Goal: Task Accomplishment & Management: Manage account settings

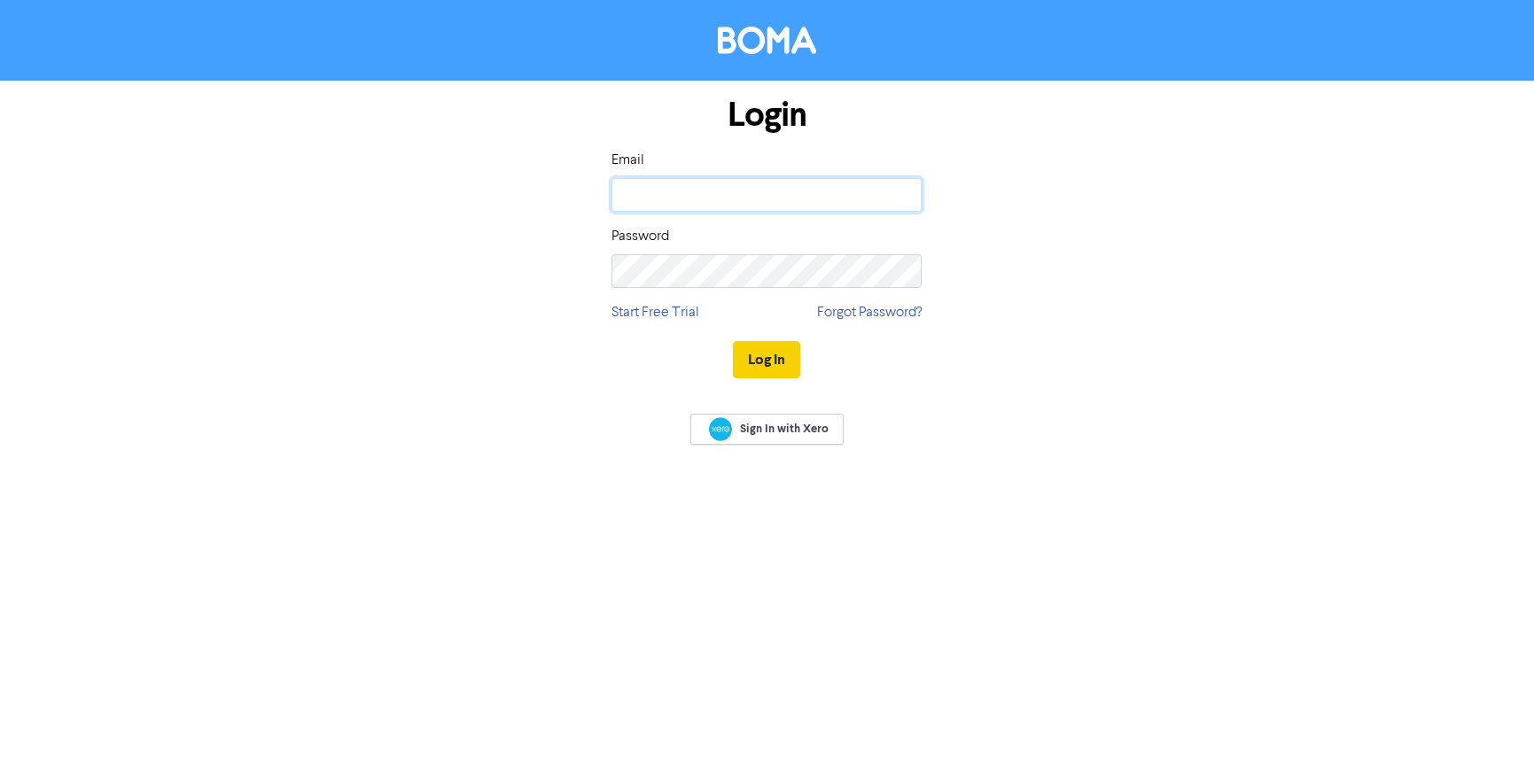
type input "[PERSON_NAME][EMAIL_ADDRESS][DOMAIN_NAME]"
click at [767, 351] on button "Log In" at bounding box center [767, 359] width 68 height 37
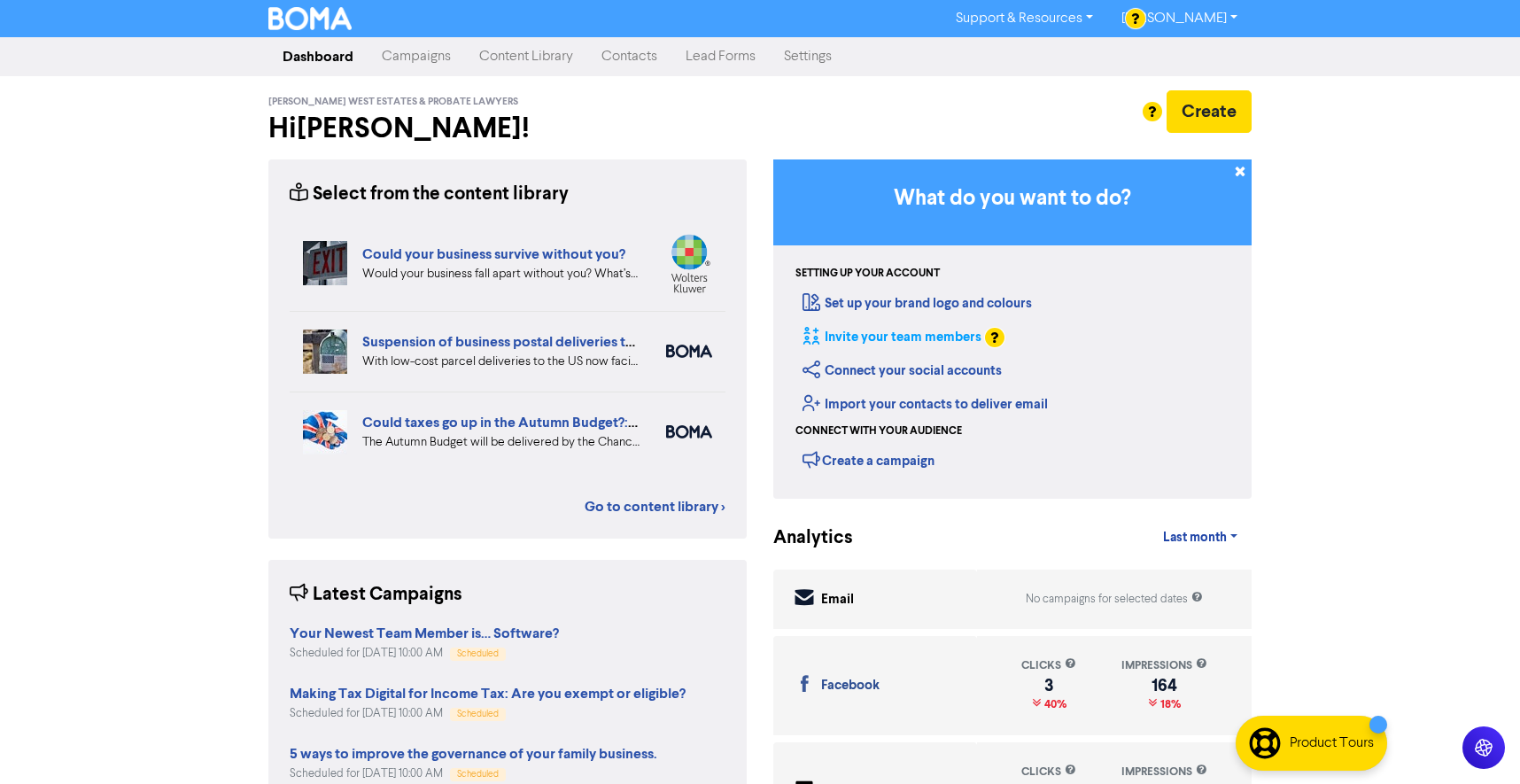
click at [943, 333] on link "Invite your team members" at bounding box center [892, 337] width 179 height 17
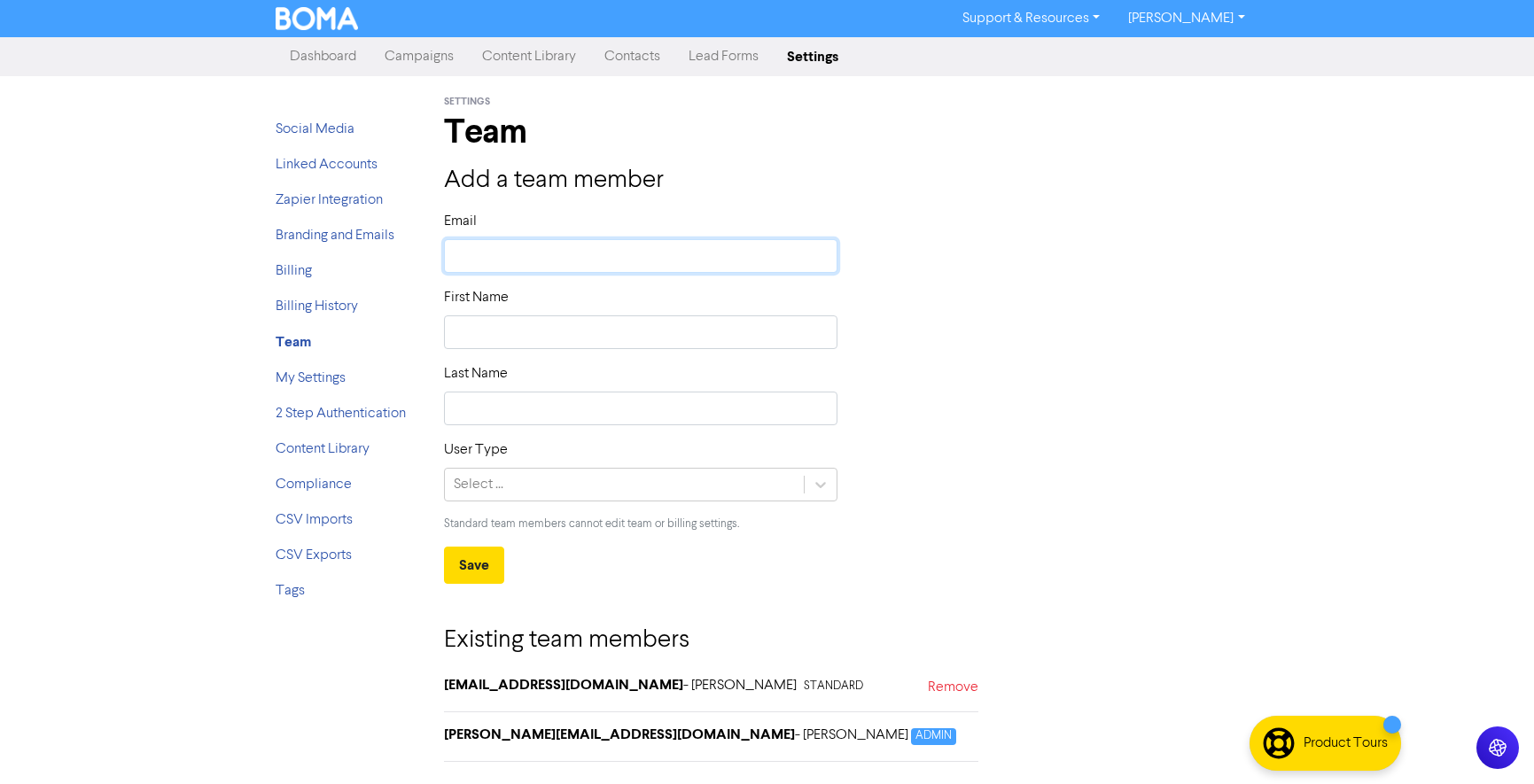
click at [499, 250] on input "text" at bounding box center [640, 256] width 395 height 34
type input "k"
type input "ka"
type input "kat"
type input "[PERSON_NAME]"
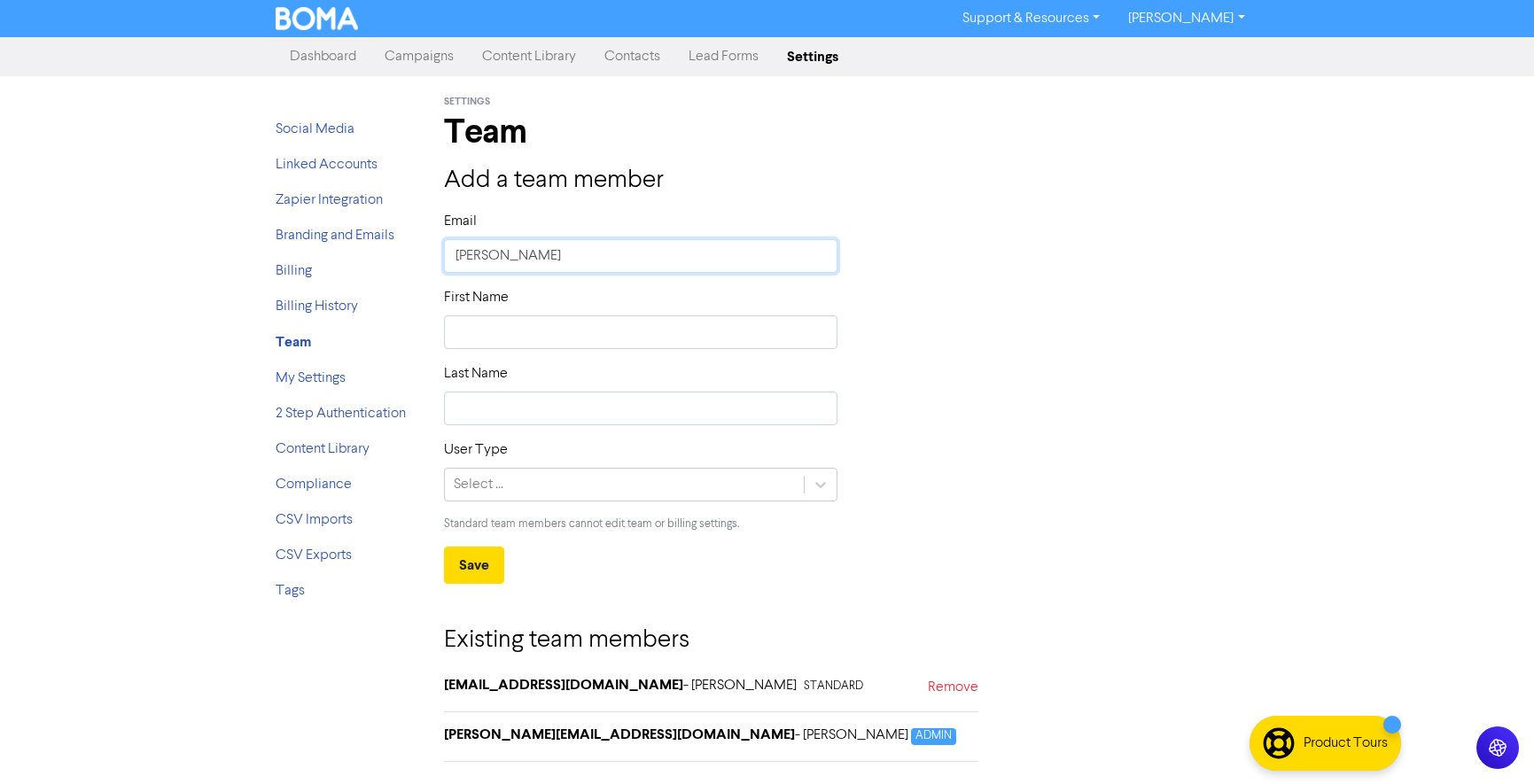
type input "[PERSON_NAME]"
type input "[PERSON_NAME]@"
type input "[PERSON_NAME]"
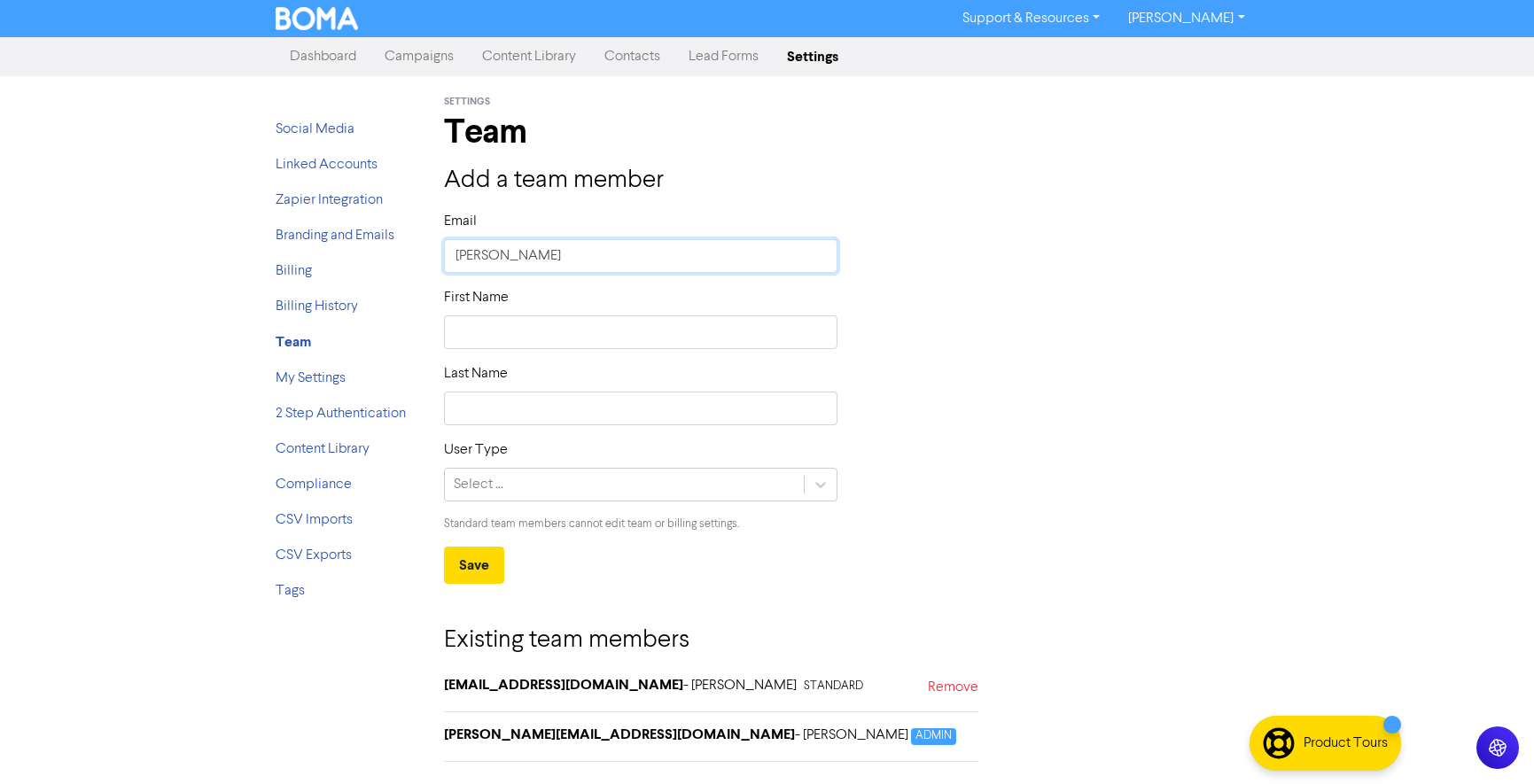
type input "[PERSON_NAME]"
type input "[PERSON_NAME]@[PERSON_NAME]"
type input "[PERSON_NAME]"
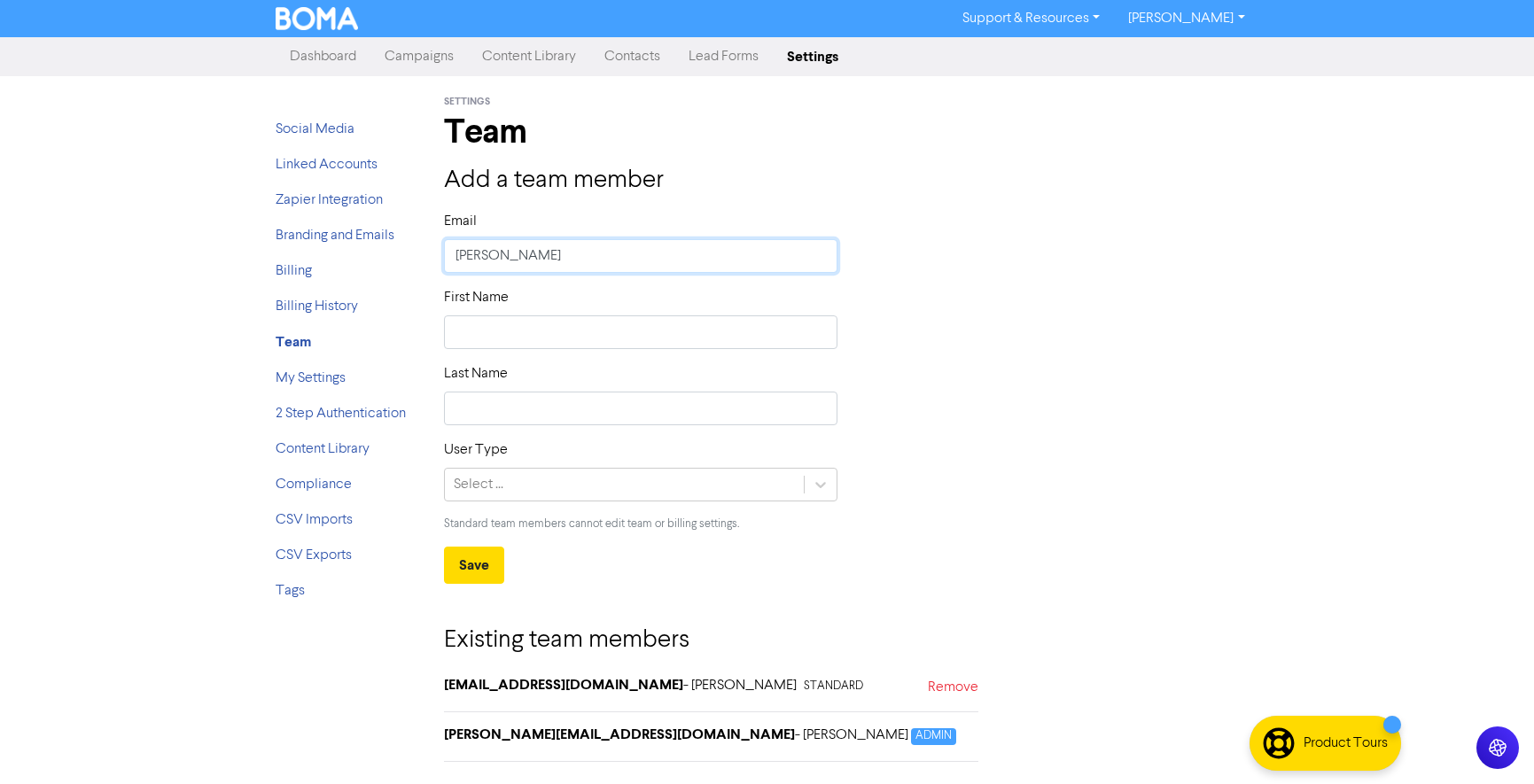
type input "[PERSON_NAME]"
type input "[PERSON_NAME]."
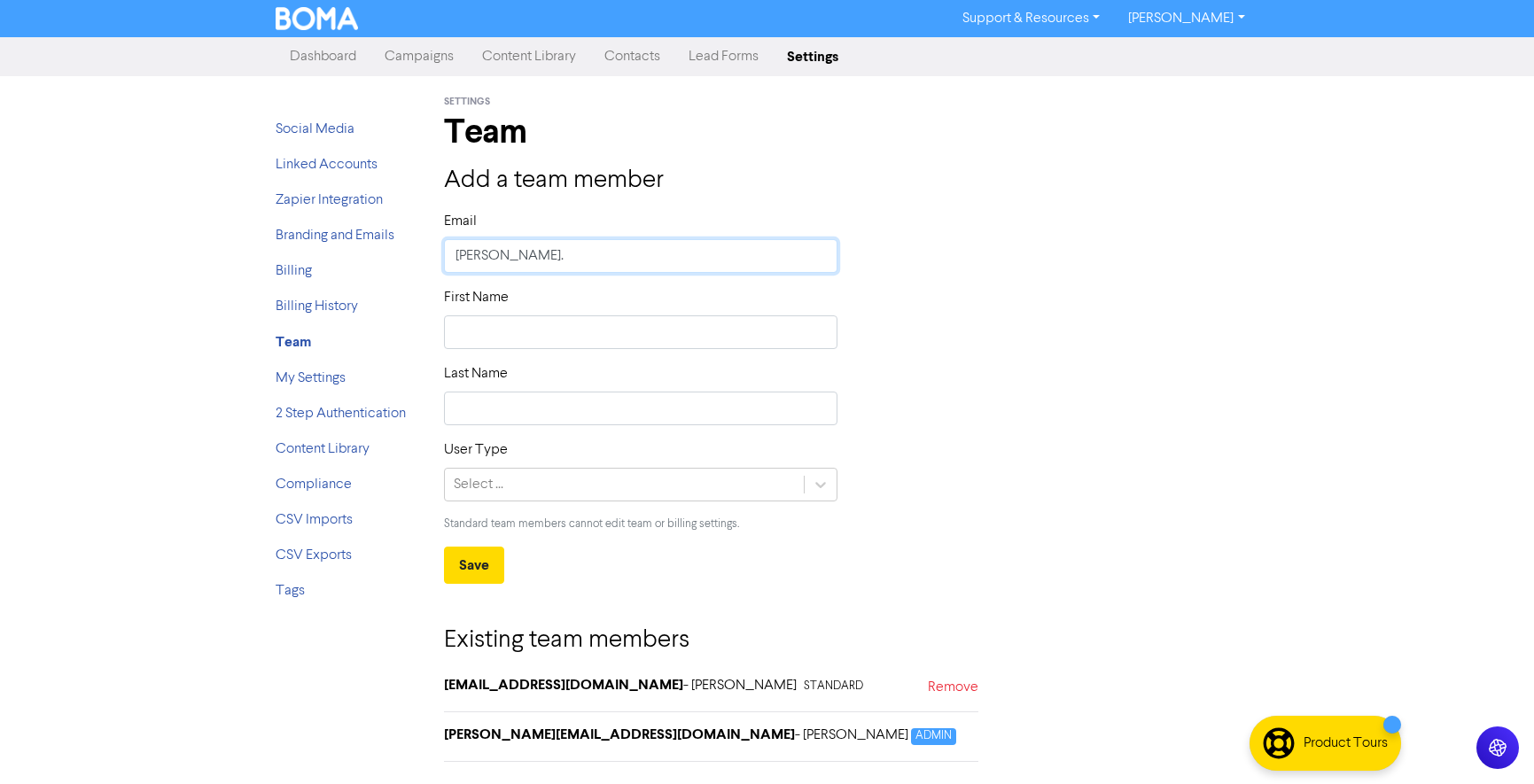
type input "[PERSON_NAME]"
type input "[PERSON_NAME][EMAIL_ADDRESS][DOMAIN_NAME]"
click at [541, 321] on input "text" at bounding box center [640, 332] width 395 height 34
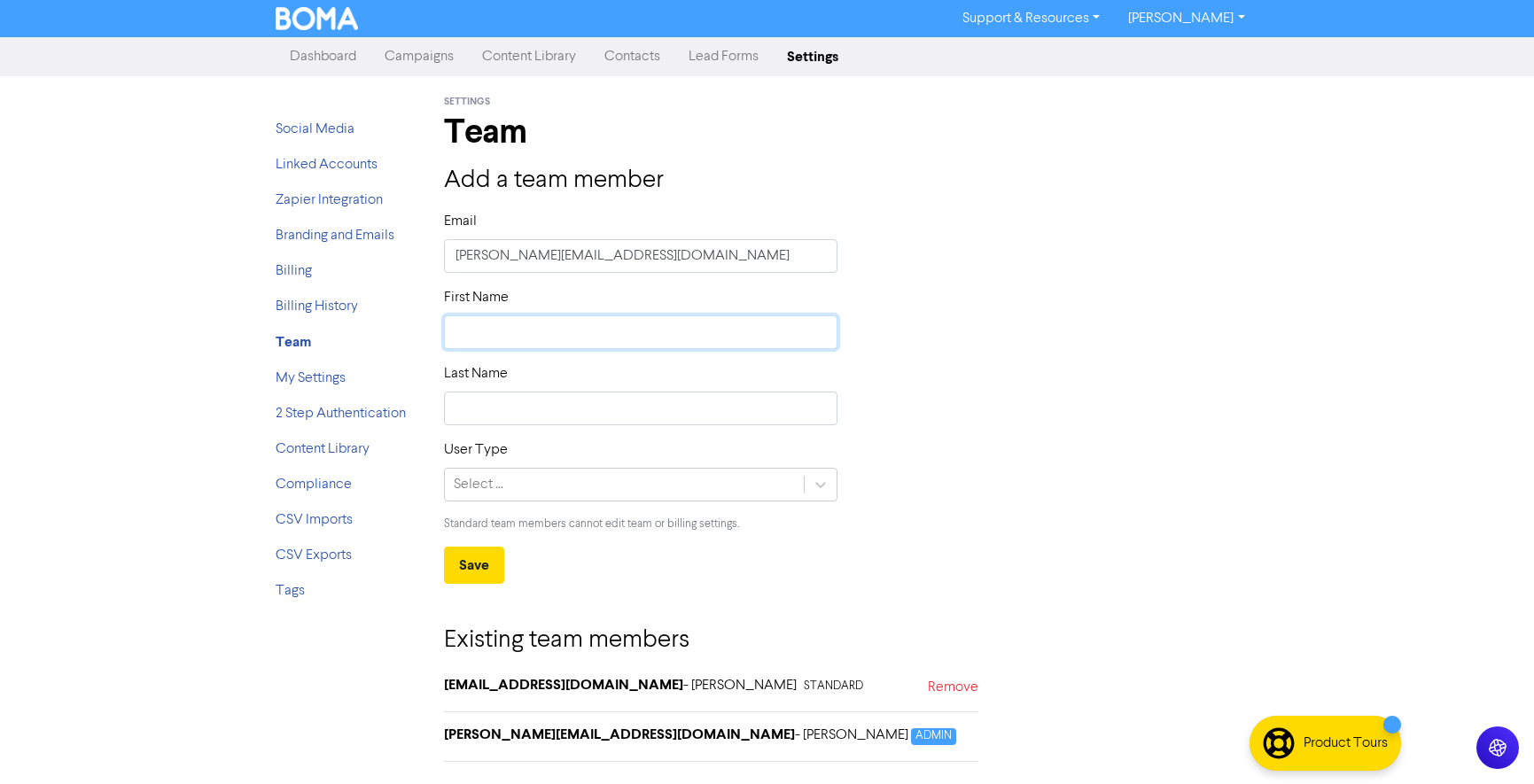
type input "K"
type input "Ka"
type input "Kat"
type input "[PERSON_NAME]"
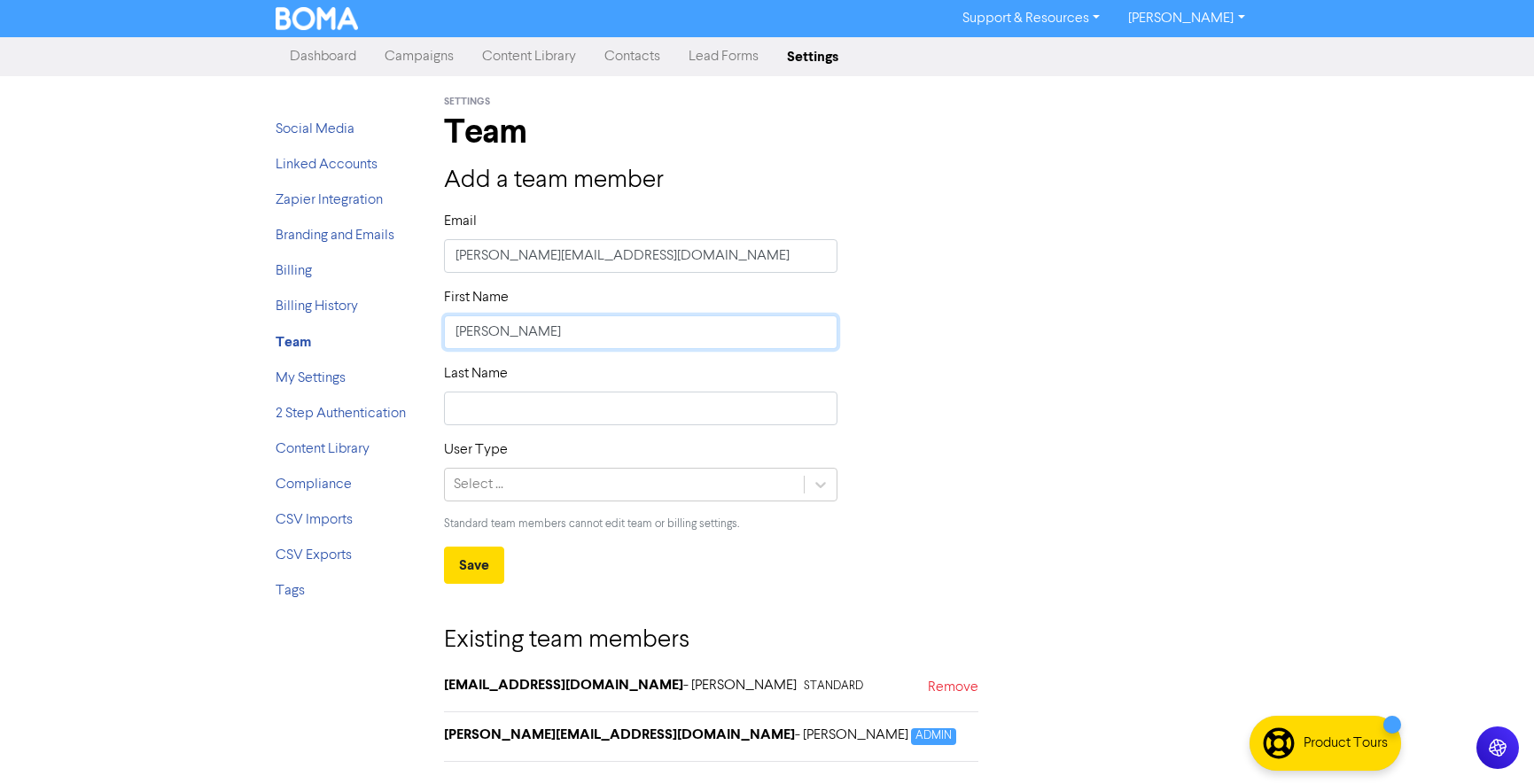
type input "[PERSON_NAME]"
click at [541, 410] on input "text" at bounding box center [640, 408] width 395 height 34
type input "[PERSON_NAME]"
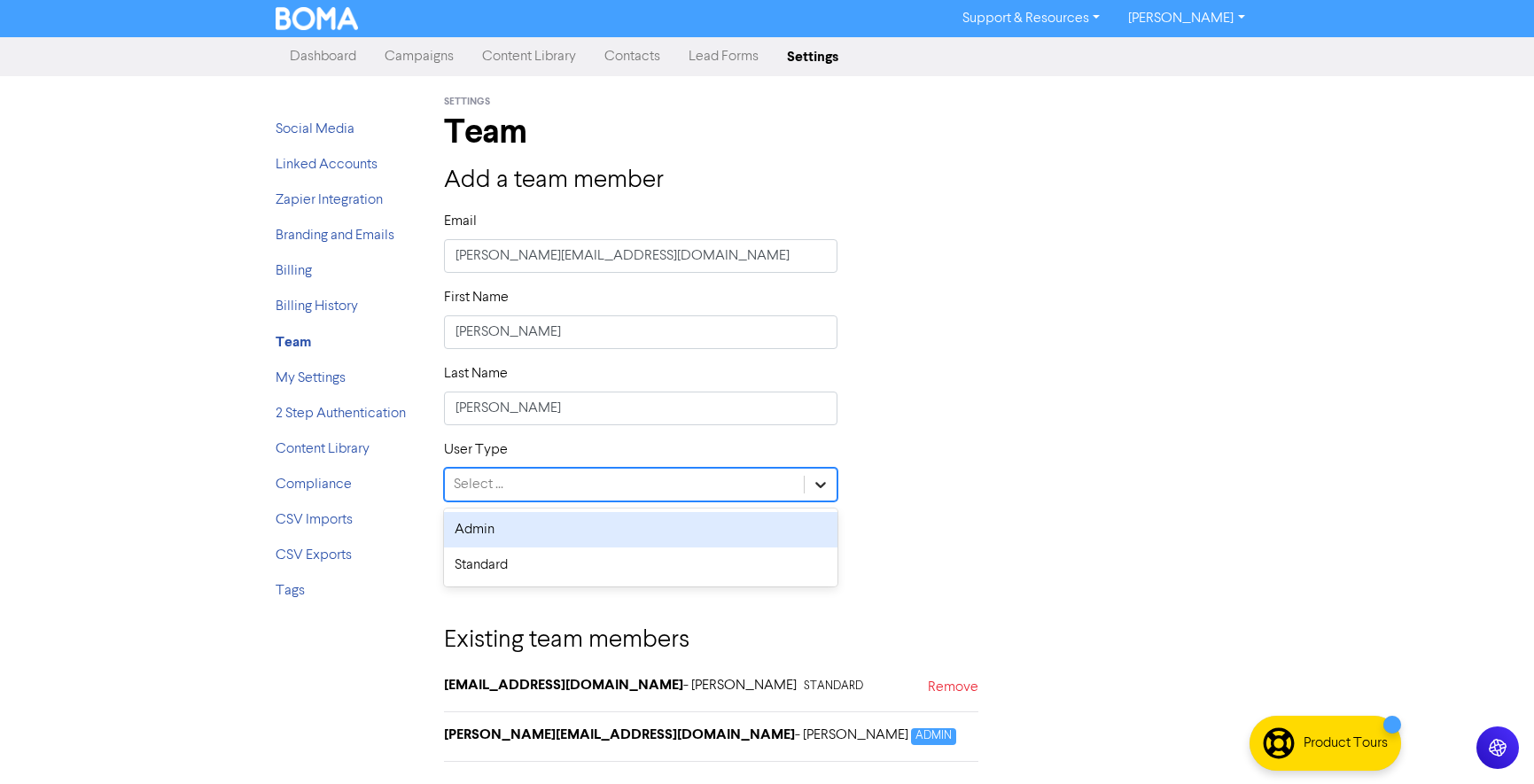
click at [833, 484] on div at bounding box center [820, 484] width 32 height 32
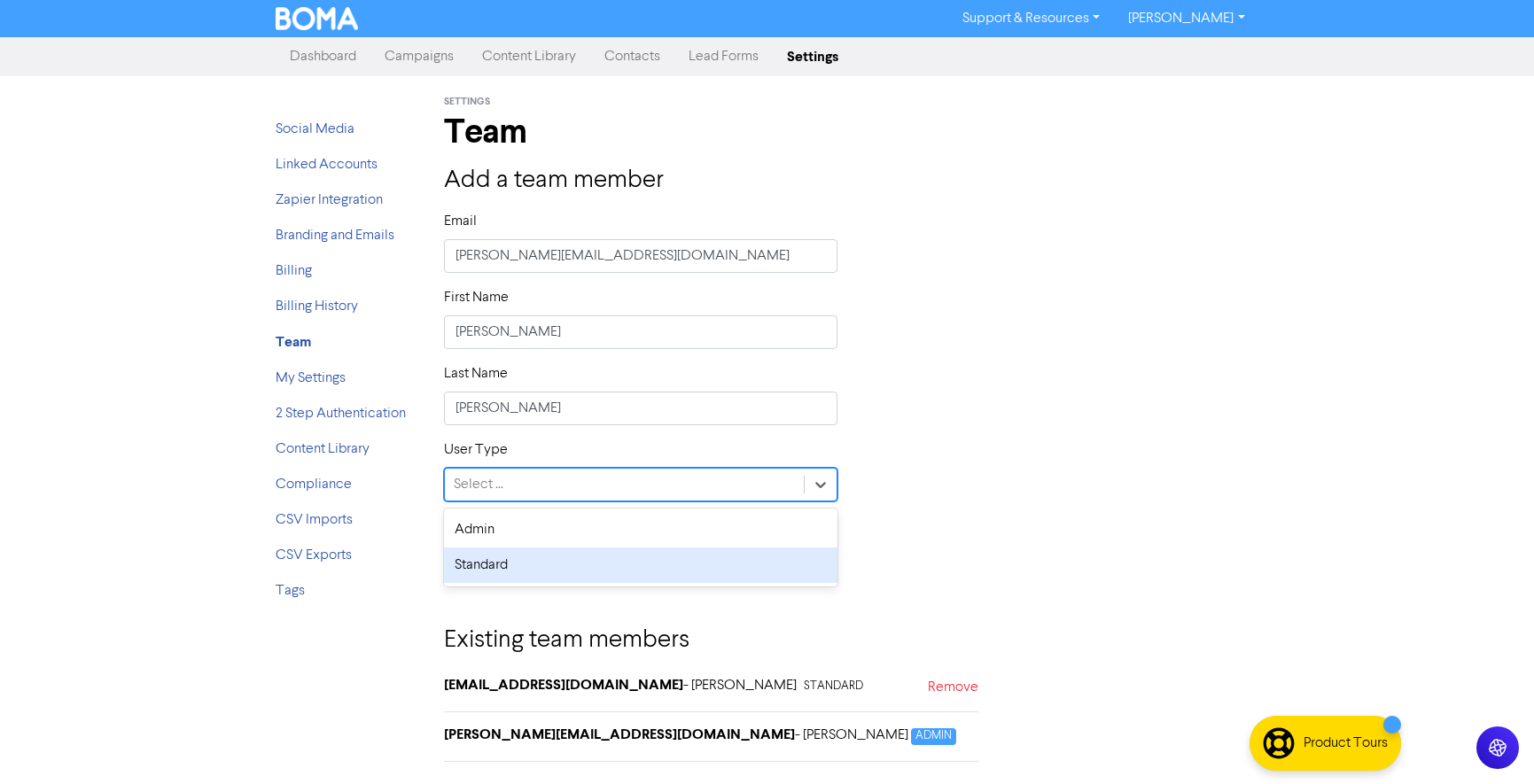
click at [531, 574] on div "Standard" at bounding box center [640, 565] width 395 height 36
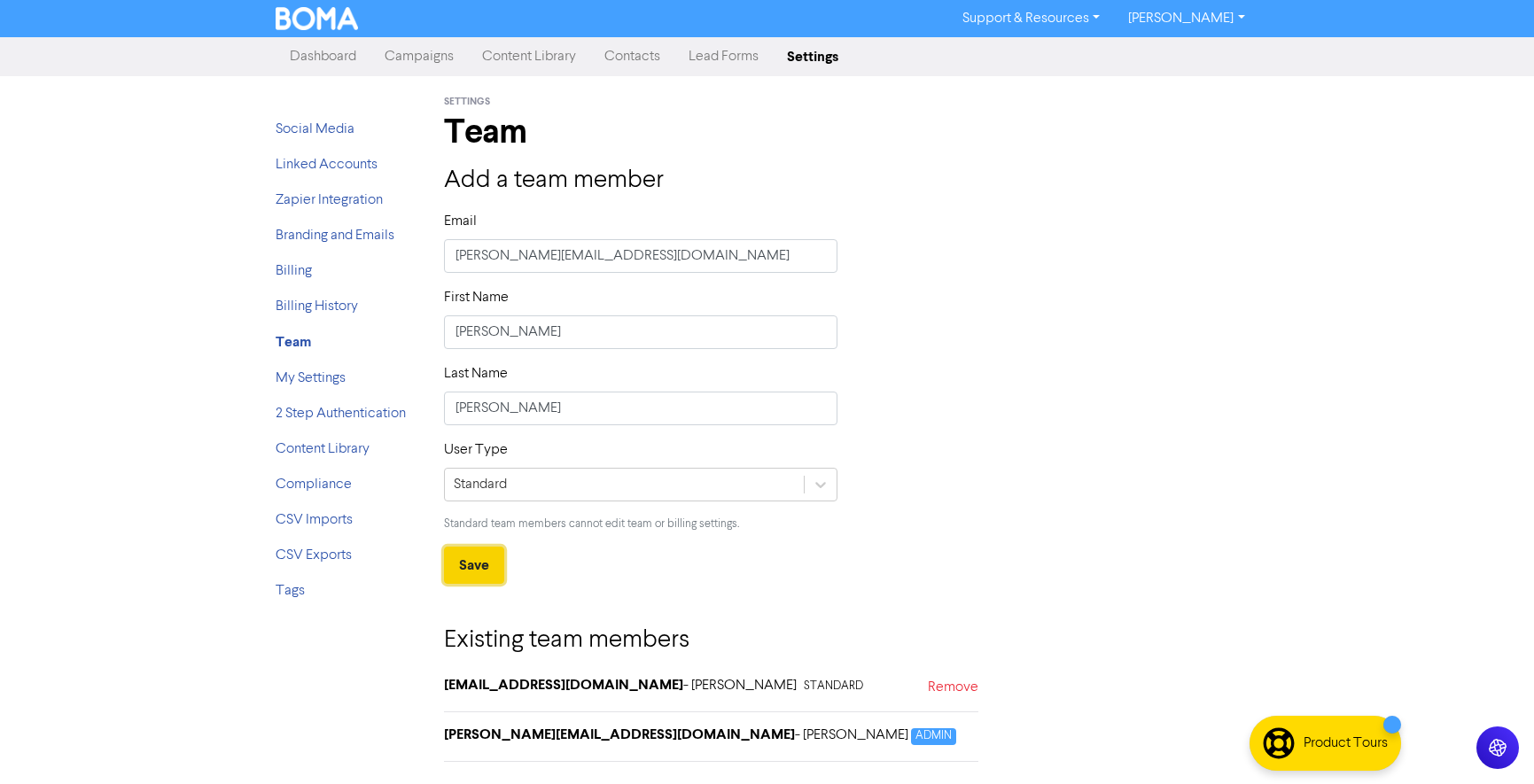
click at [480, 563] on button "Save" at bounding box center [473, 564] width 61 height 37
